Goal: Information Seeking & Learning: Learn about a topic

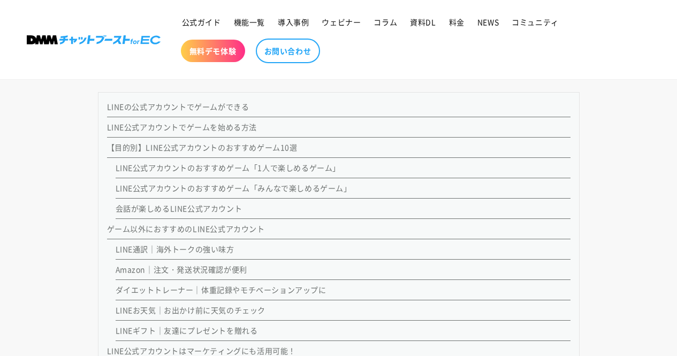
click at [225, 164] on link "LINE公式アカウントのおすすめゲーム「1人で楽しめるゲーム」" at bounding box center [228, 167] width 225 height 11
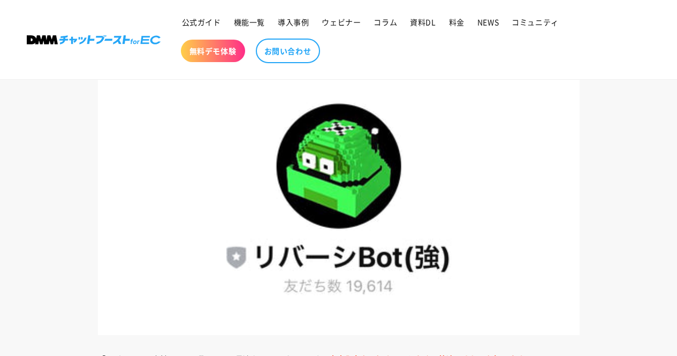
click at [238, 131] on img at bounding box center [339, 206] width 482 height 257
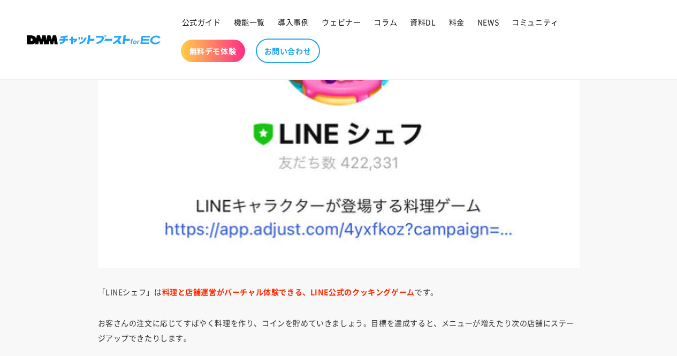
scroll to position [2427, 0]
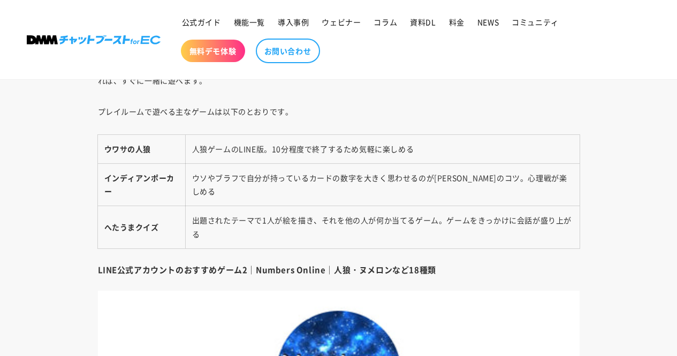
scroll to position [4550, 0]
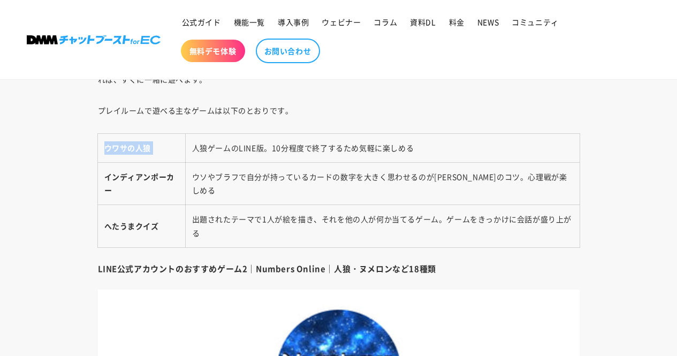
drag, startPoint x: 196, startPoint y: 149, endPoint x: 601, endPoint y: 216, distance: 410.3
click at [601, 216] on div "LINE公式アカウントのゲーム は、アプリよりも手軽にゲームを楽しむ方法の1つです。友だち追加するだけで、暇な時間を埋めてくれる手軽なゲームや、仲間とできるパ…" at bounding box center [338, 333] width 535 height 8471
click at [562, 264] on h4 "LINE公式アカウントのおすすめゲーム2｜Numbers Online｜人狼・ヌメロンなど18種類" at bounding box center [339, 268] width 482 height 11
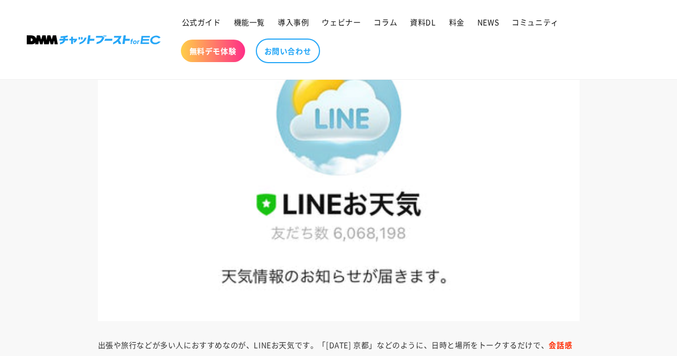
scroll to position [7842, 0]
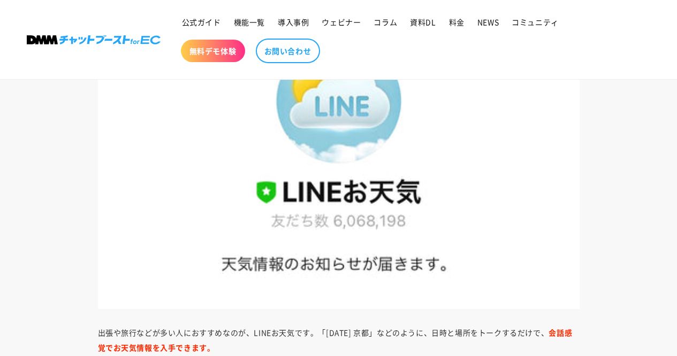
drag, startPoint x: 567, startPoint y: 252, endPoint x: 405, endPoint y: 314, distance: 173.2
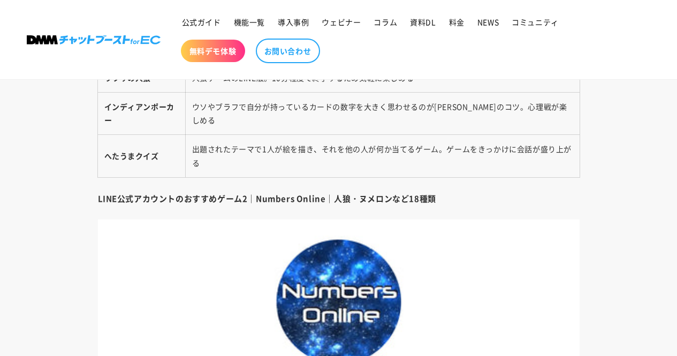
scroll to position [4611, 0]
